Goal: Information Seeking & Learning: Learn about a topic

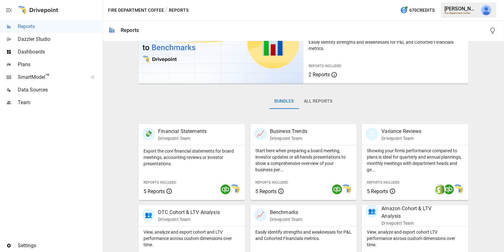
scroll to position [157, 0]
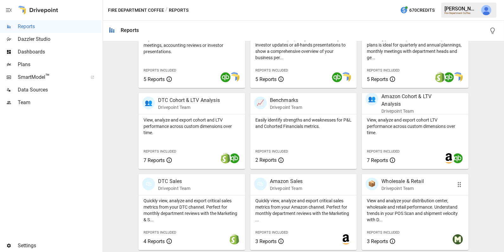
click at [388, 209] on p "View and analyze your distribution center, wholesale and retail performance. Un…" at bounding box center [415, 210] width 97 height 25
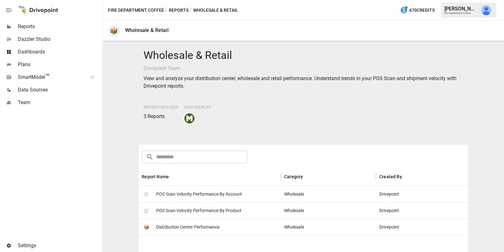
click at [248, 211] on div "🛒 POS Scan Velocity Performance By Product" at bounding box center [210, 211] width 143 height 16
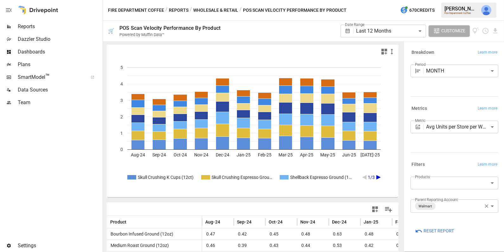
click at [376, 175] on rect "A chart." at bounding box center [254, 177] width 254 height 4
click at [377, 176] on icon "A chart." at bounding box center [379, 177] width 4 height 4
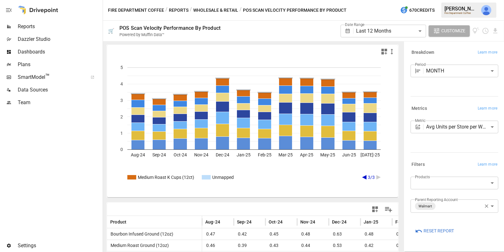
click at [205, 178] on rect "A chart." at bounding box center [206, 177] width 9 height 4
click at [446, 0] on body "**********" at bounding box center [252, 0] width 504 height 0
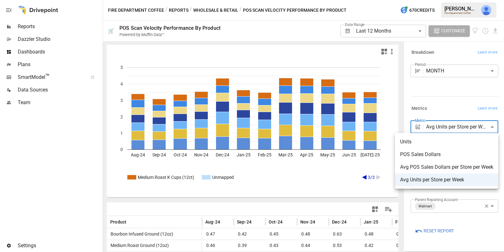
click at [437, 138] on span "Units" at bounding box center [446, 142] width 93 height 8
type input "**********"
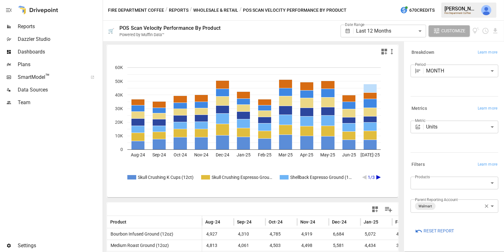
click at [377, 176] on icon "A chart." at bounding box center [379, 177] width 4 height 4
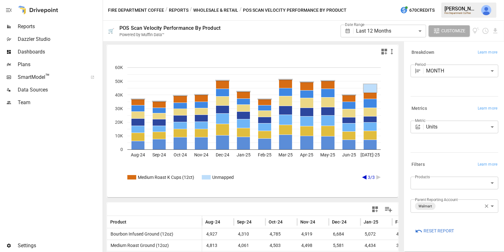
click at [205, 177] on rect "A chart." at bounding box center [206, 177] width 9 height 4
click at [223, 119] on rect "A chart." at bounding box center [222, 119] width 13 height 10
click at [206, 178] on rect "A chart." at bounding box center [206, 177] width 9 height 4
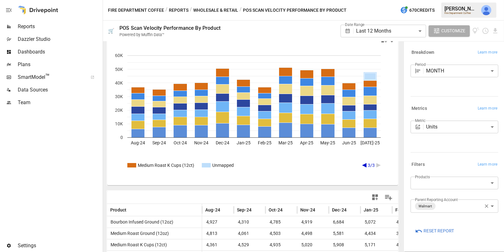
scroll to position [13, 0]
